Goal: Complete application form

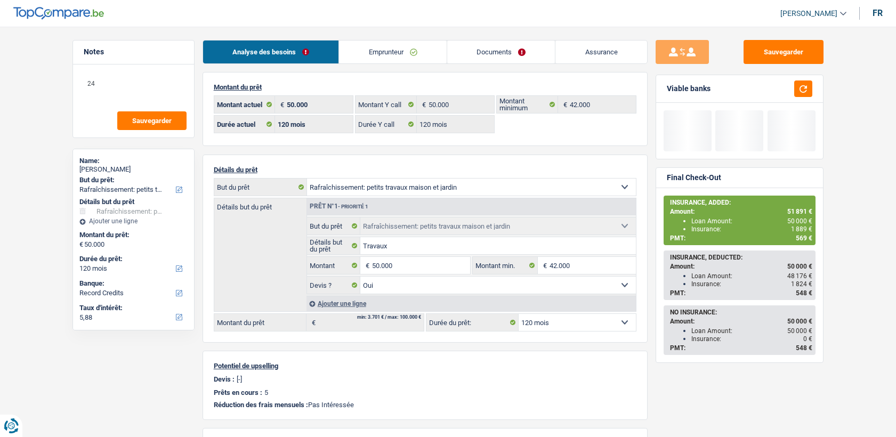
select select "houseOrGarden"
select select "120"
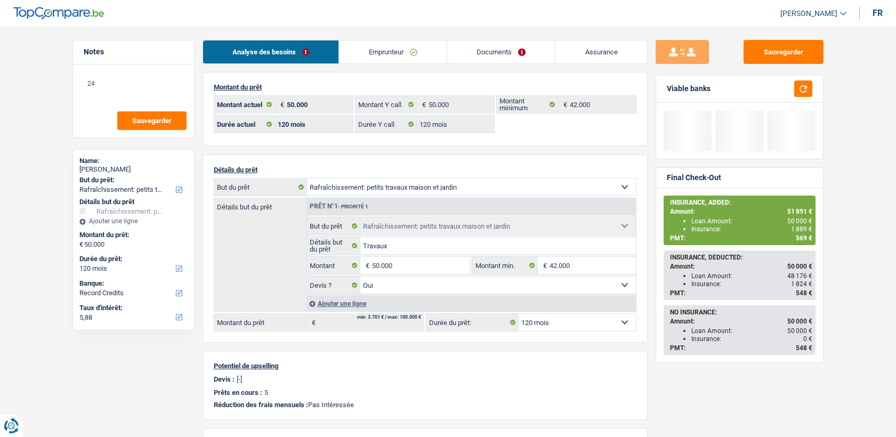
select select "houseOrGarden"
select select "yes"
select select "120"
select select "privateEmployee"
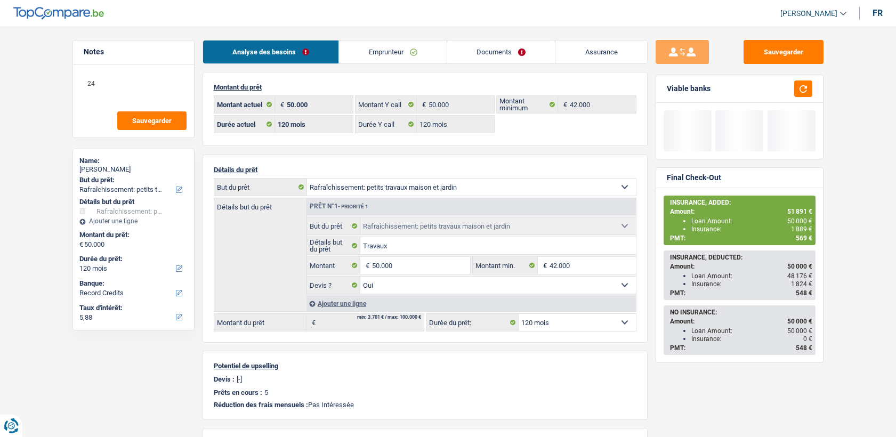
select select "mealVouchers"
select select "netSalary"
select select "familyAllowances"
select select "rentalIncome"
drag, startPoint x: 396, startPoint y: 57, endPoint x: 392, endPoint y: 69, distance: 12.8
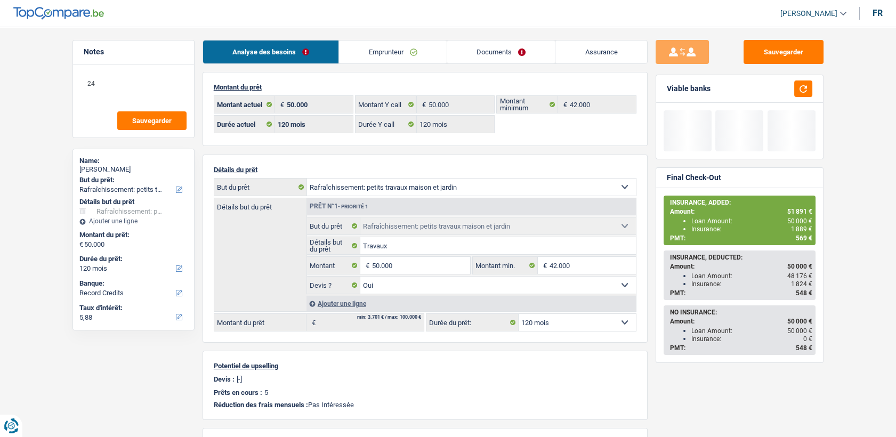
click at [396, 57] on link "Emprunteur" at bounding box center [393, 52] width 108 height 23
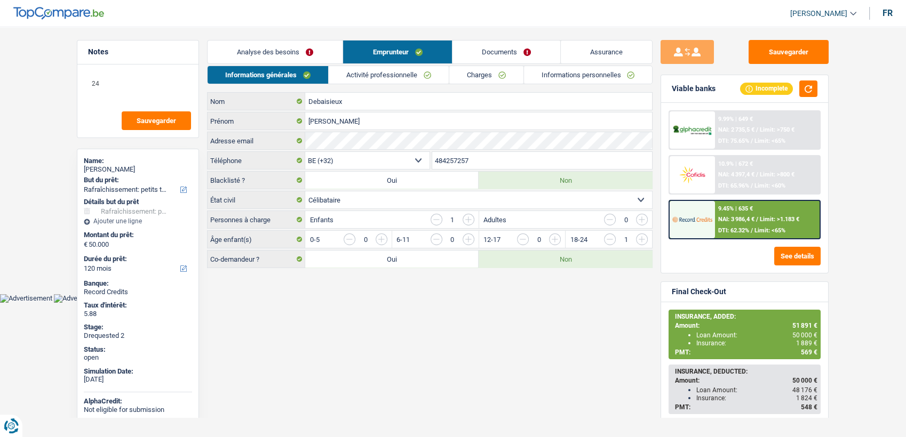
click at [378, 71] on link "Activité professionnelle" at bounding box center [389, 75] width 120 height 18
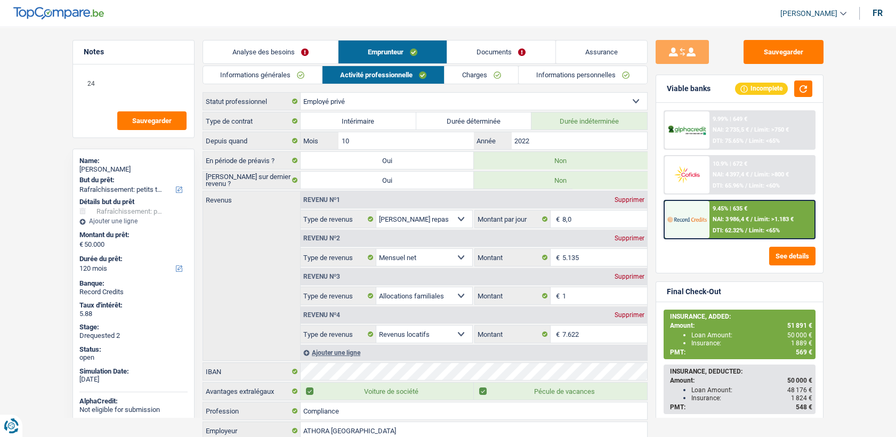
click at [257, 78] on link "Informations générales" at bounding box center [262, 75] width 119 height 18
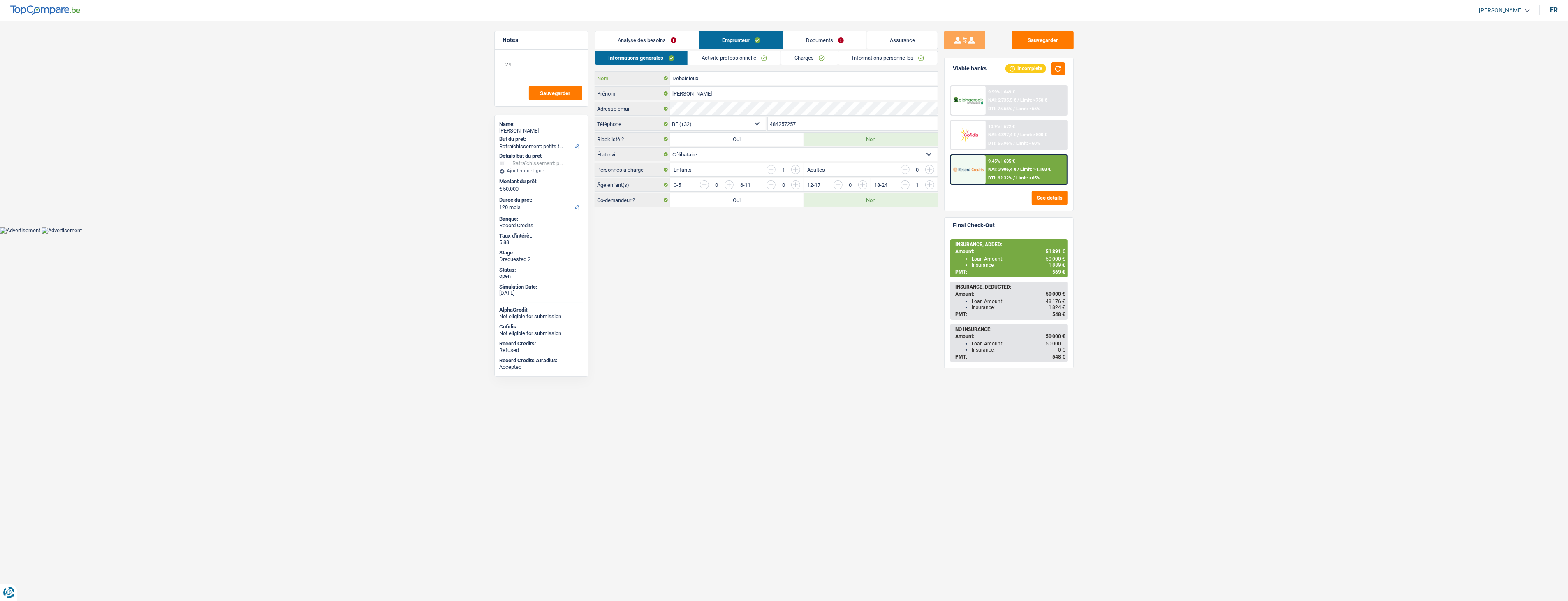
click at [691, 81] on input "Debaisieux" at bounding box center [804, 78] width 268 height 13
